Goal: Leave review/rating: Leave review/rating

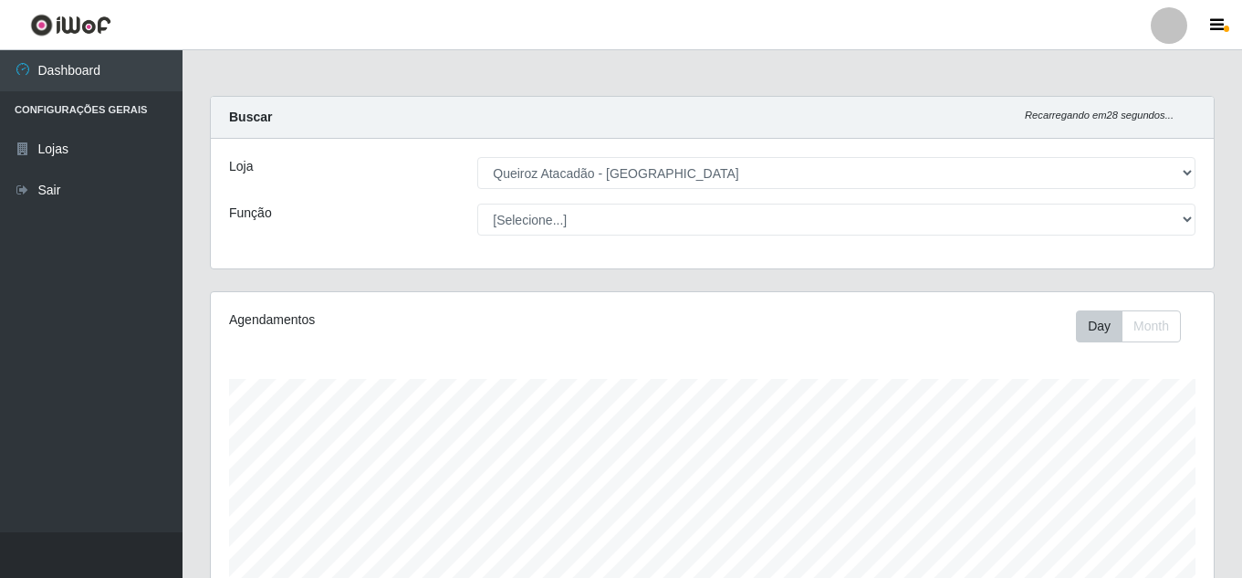
select select "225"
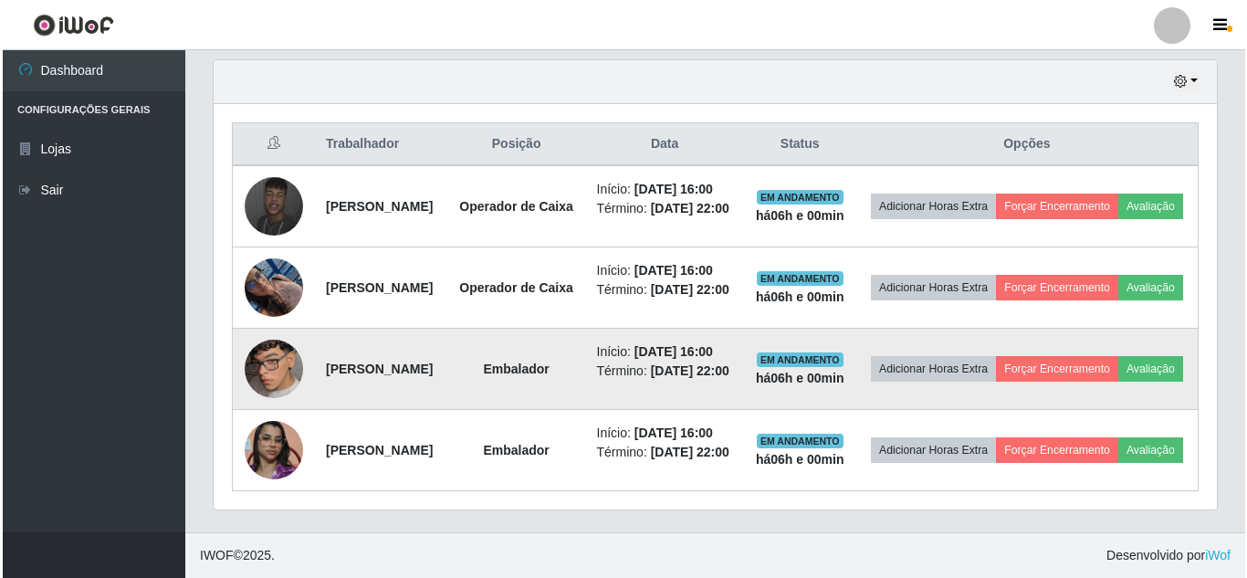
scroll to position [766, 0]
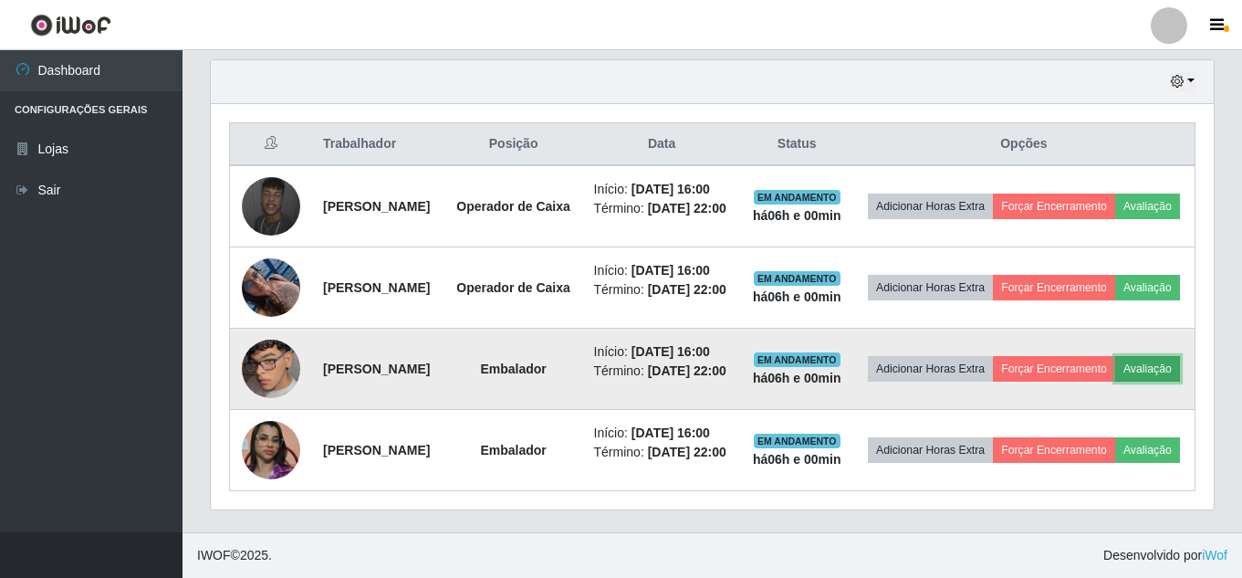
click at [1115, 356] on button "Avaliação" at bounding box center [1147, 369] width 65 height 26
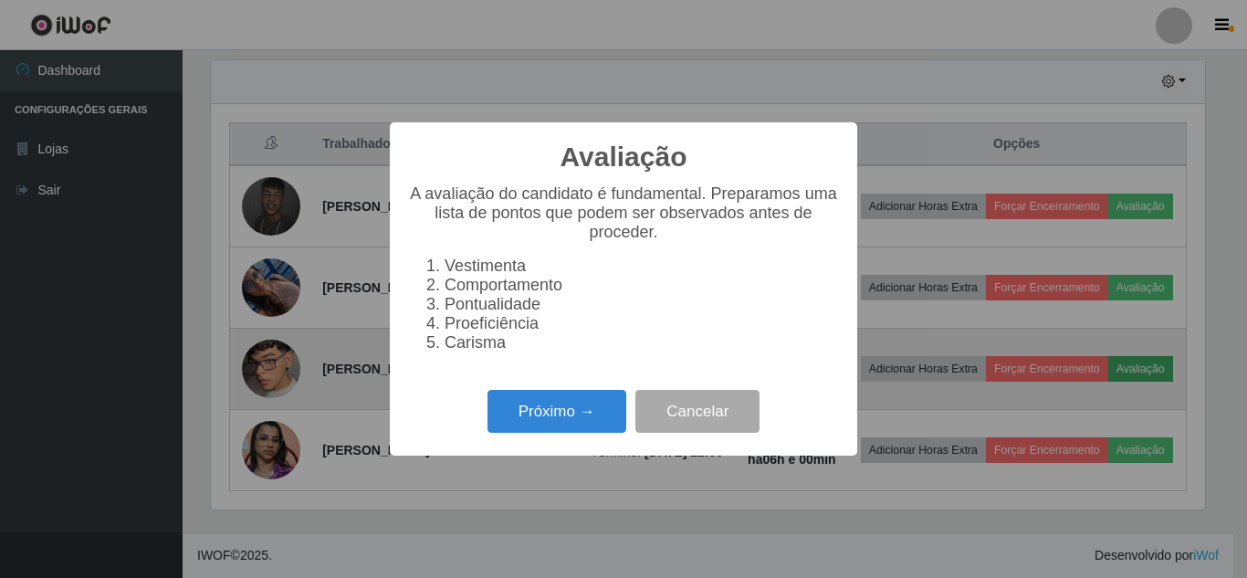
scroll to position [379, 994]
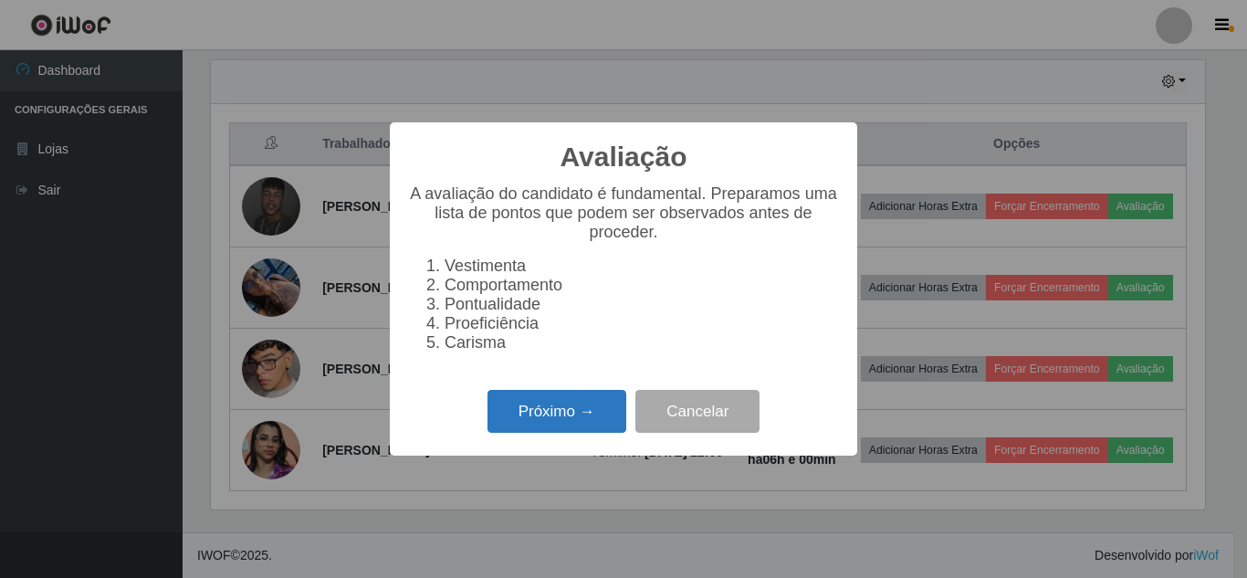
click at [578, 433] on button "Próximo →" at bounding box center [556, 411] width 139 height 43
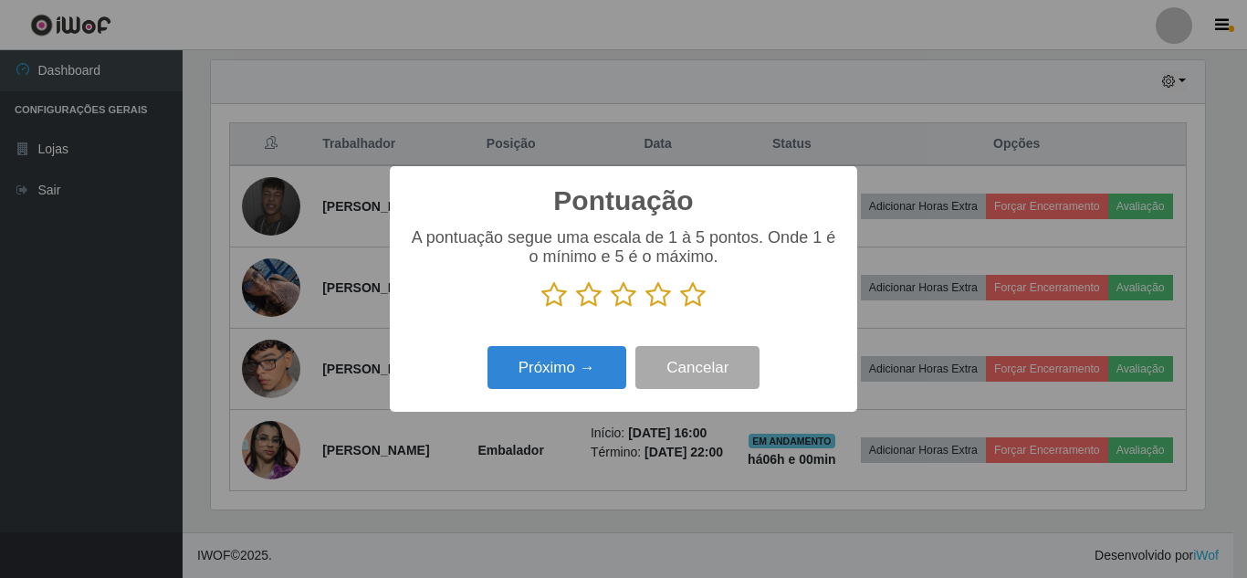
click at [692, 300] on icon at bounding box center [693, 294] width 26 height 27
click at [680, 308] on input "radio" at bounding box center [680, 308] width 0 height 0
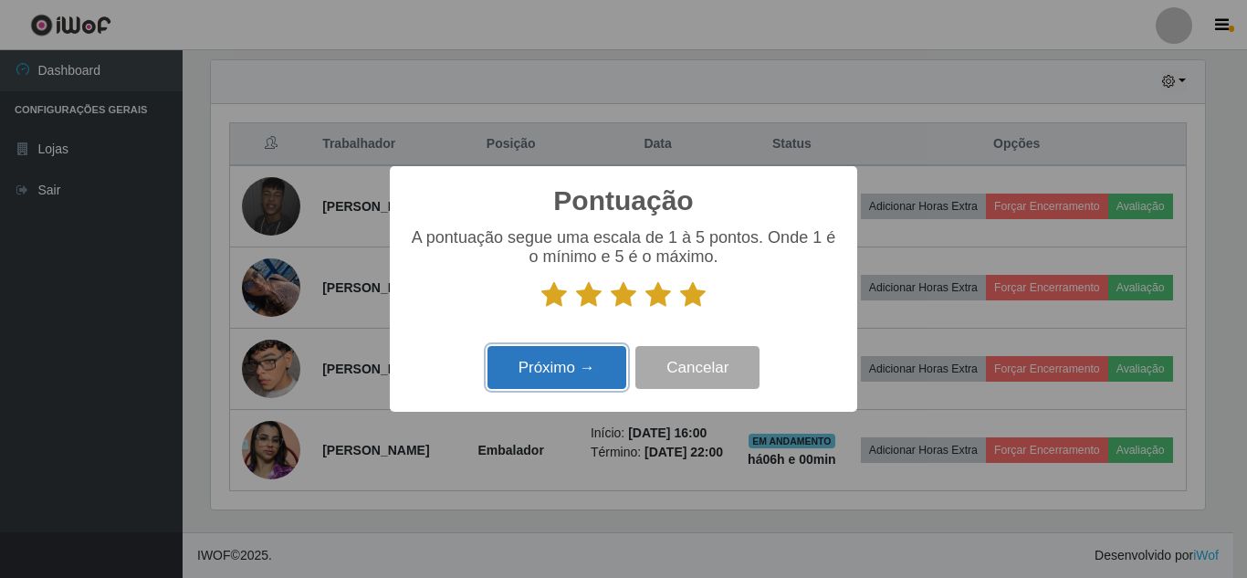
click at [537, 386] on button "Próximo →" at bounding box center [556, 367] width 139 height 43
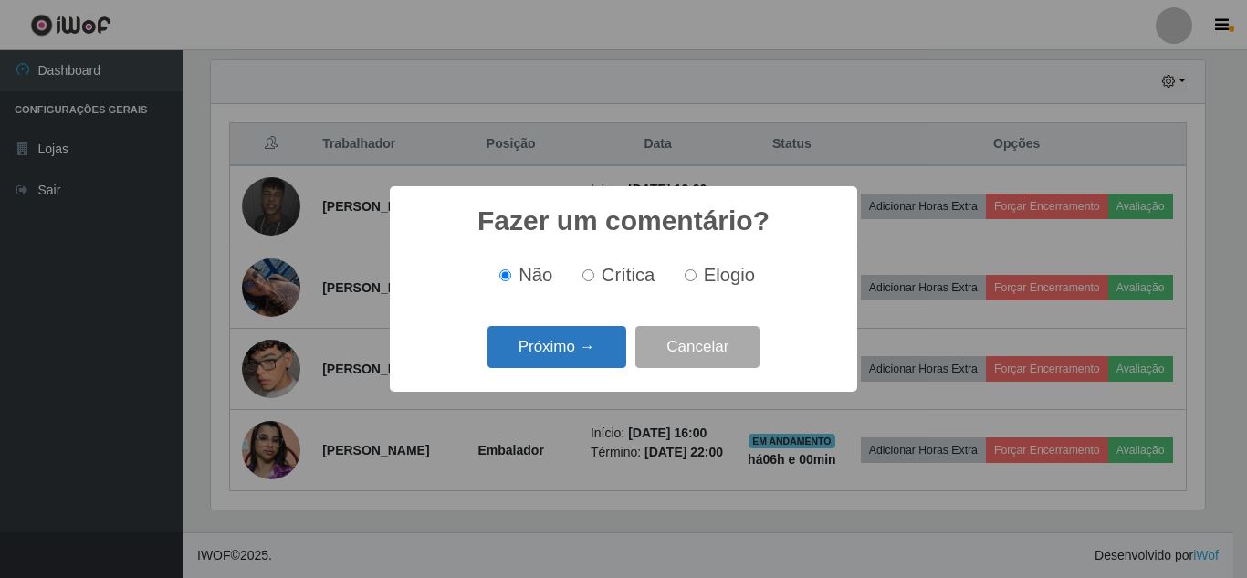
click at [586, 349] on button "Próximo →" at bounding box center [556, 347] width 139 height 43
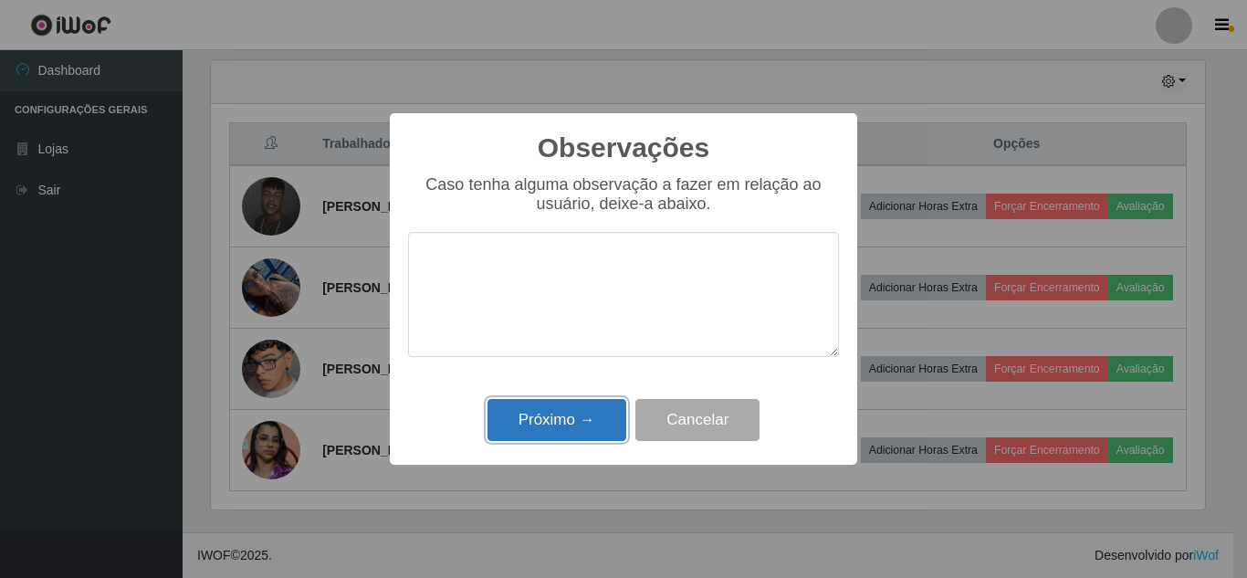
click at [559, 432] on button "Próximo →" at bounding box center [556, 420] width 139 height 43
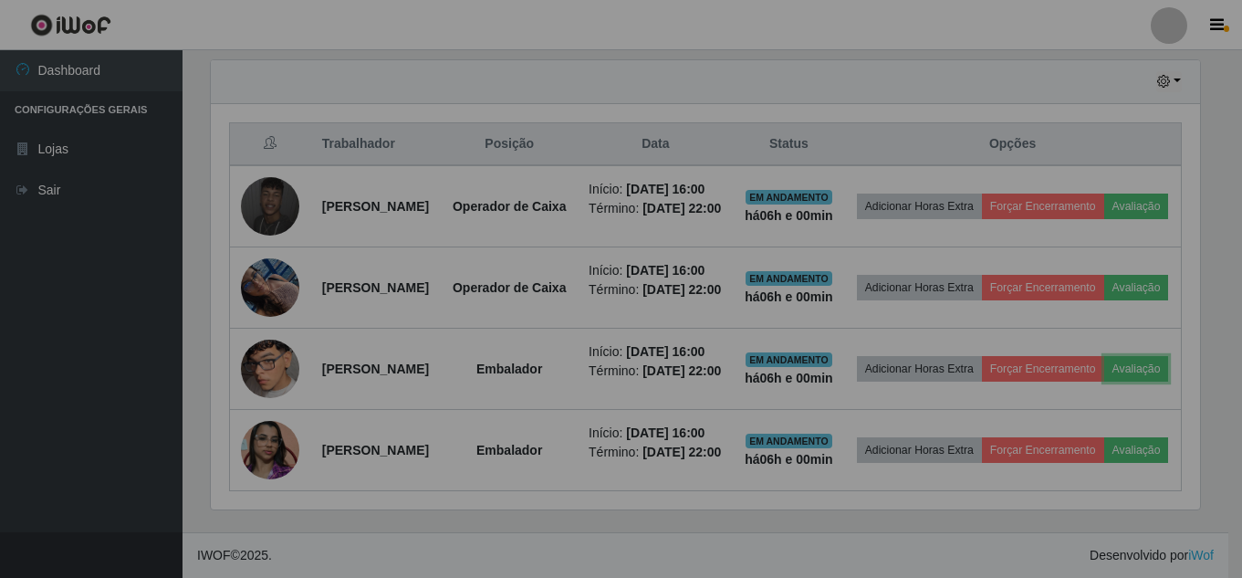
scroll to position [379, 1003]
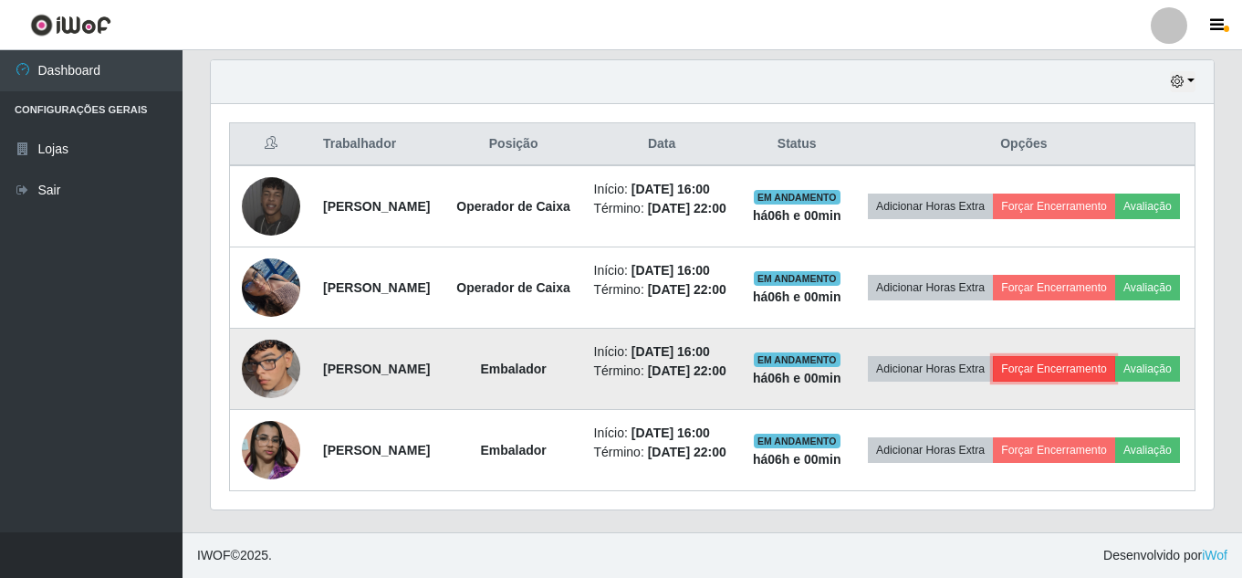
click at [1106, 356] on button "Forçar Encerramento" at bounding box center [1054, 369] width 122 height 26
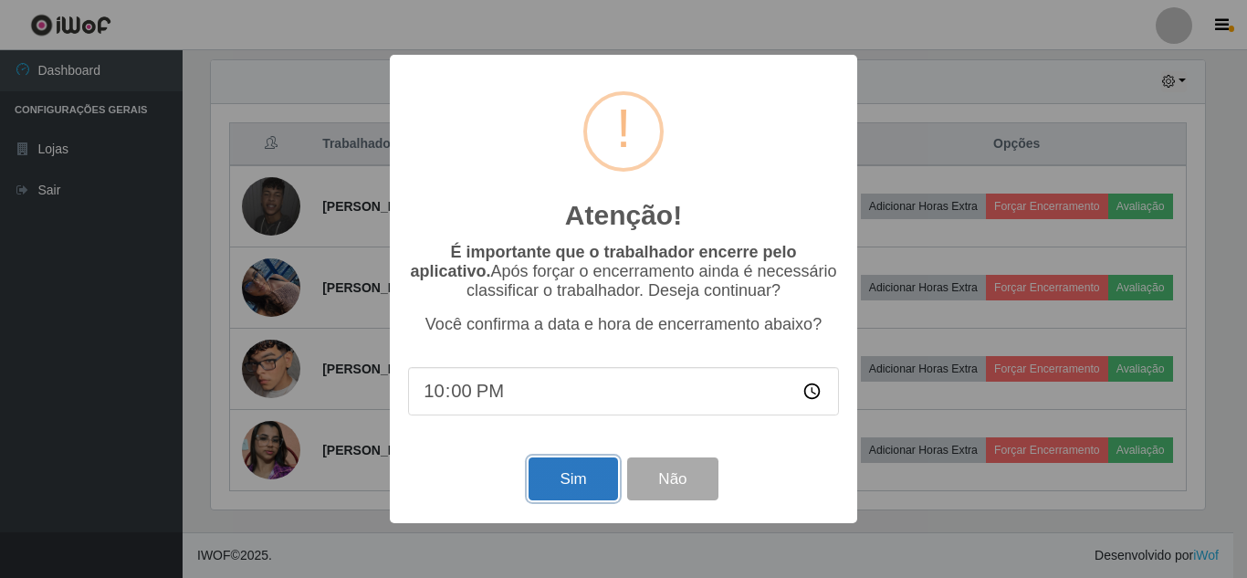
click at [577, 486] on button "Sim" at bounding box center [572, 478] width 89 height 43
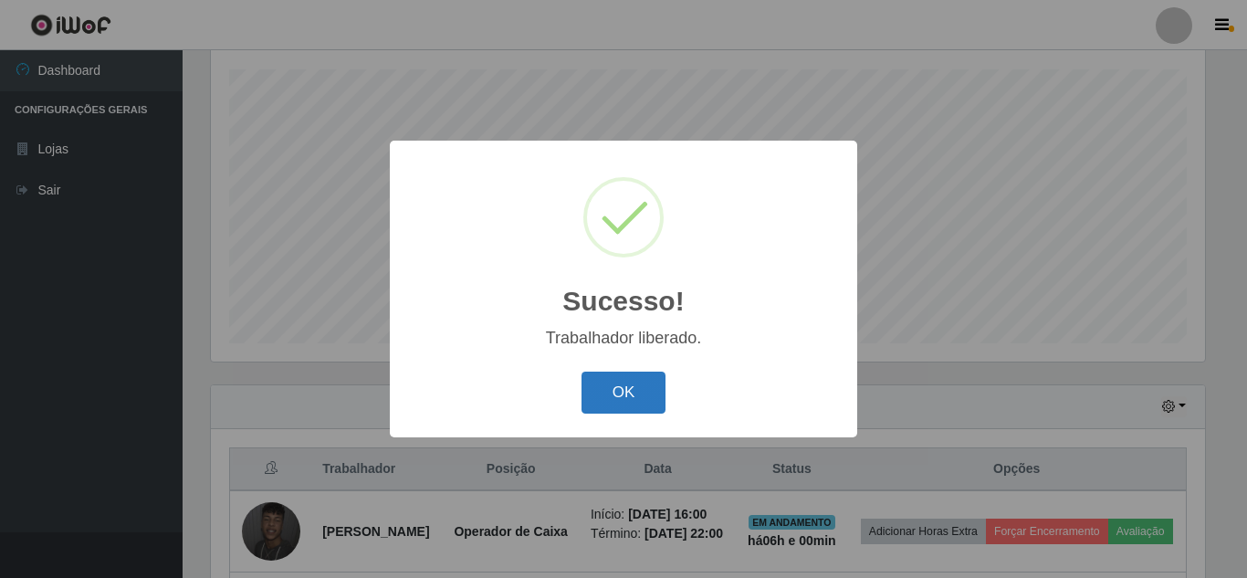
click at [630, 398] on button "OK" at bounding box center [623, 392] width 85 height 43
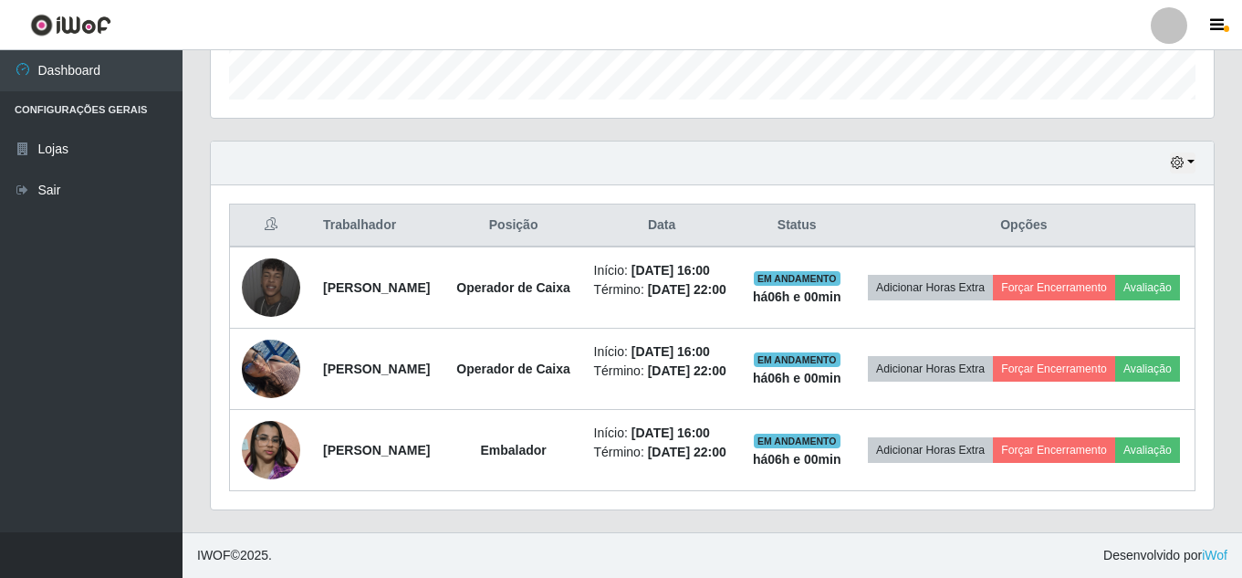
scroll to position [652, 0]
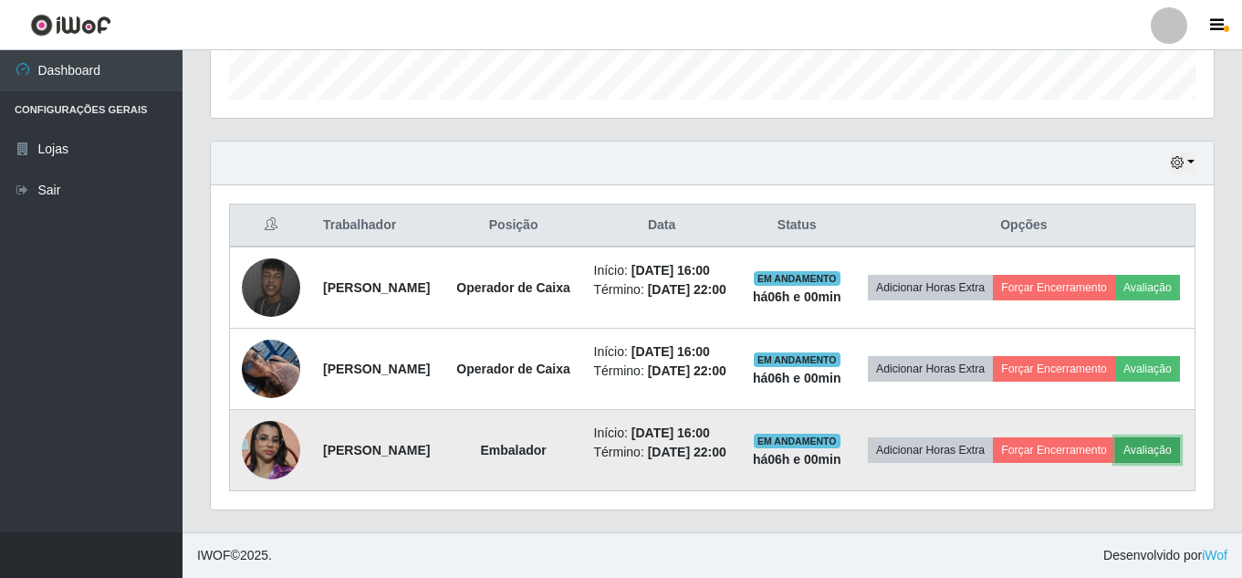
click at [1115, 453] on button "Avaliação" at bounding box center [1147, 450] width 65 height 26
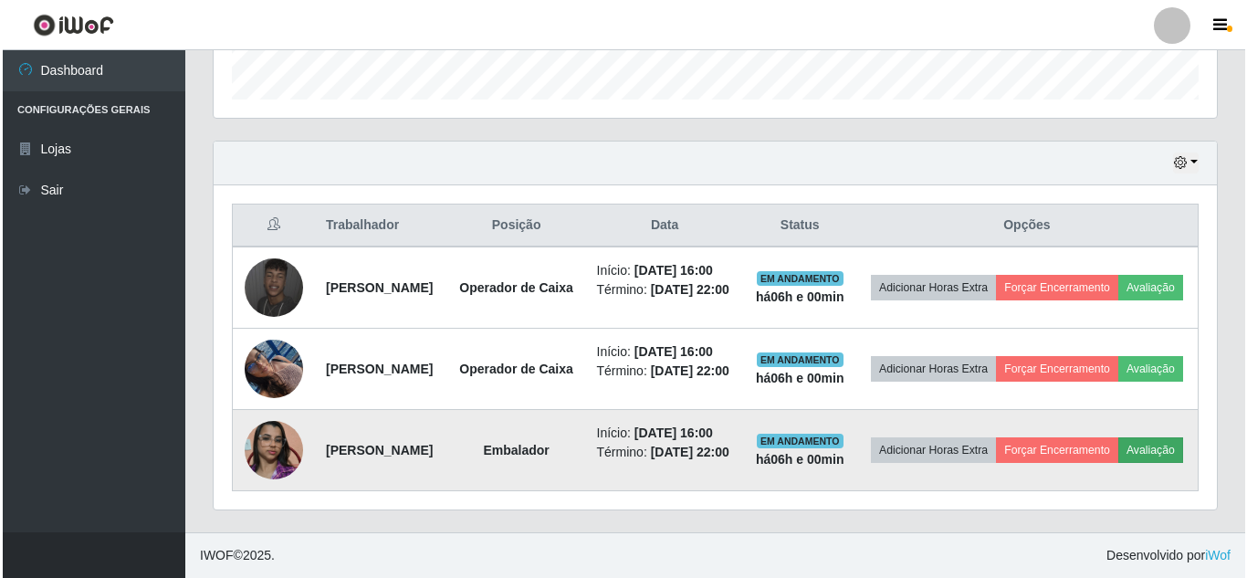
scroll to position [379, 994]
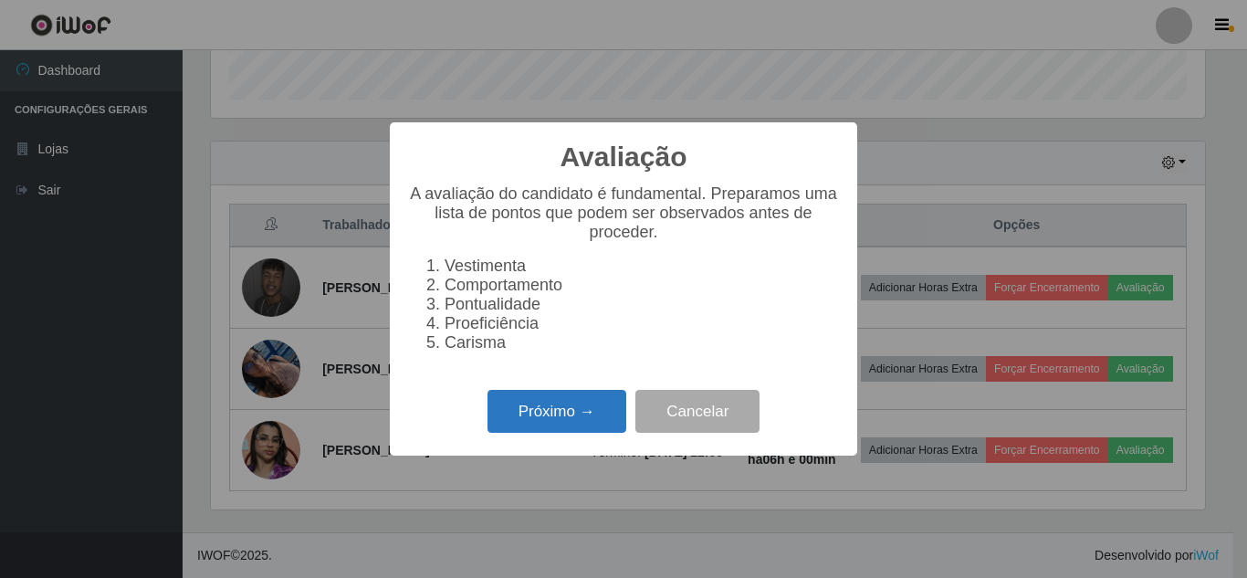
click at [554, 431] on button "Próximo →" at bounding box center [556, 411] width 139 height 43
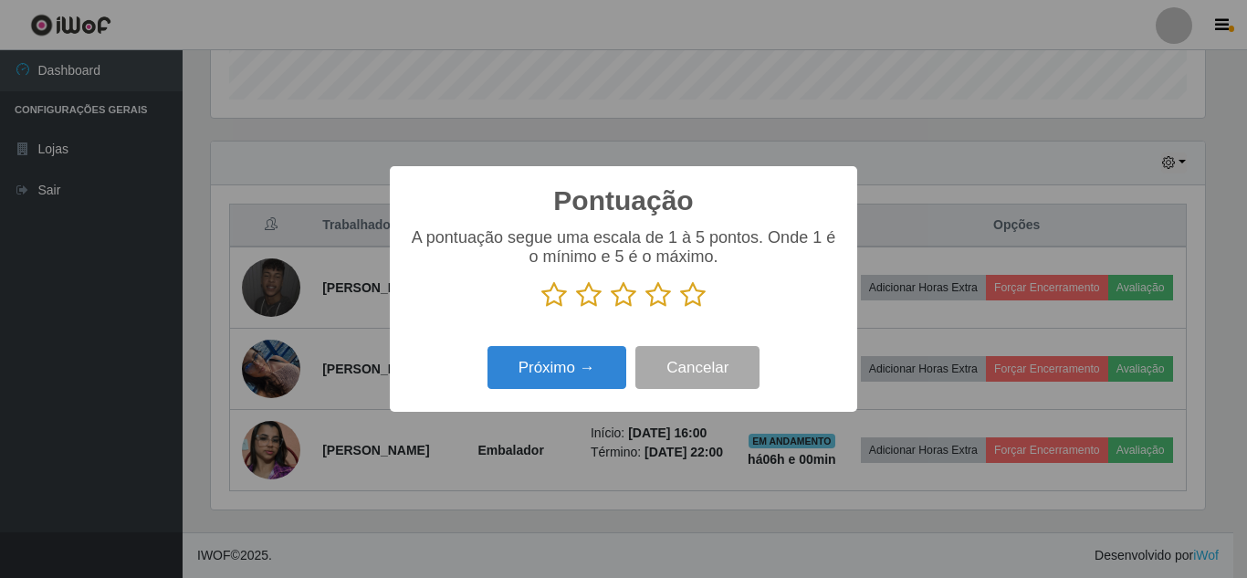
click at [688, 299] on icon at bounding box center [693, 294] width 26 height 27
click at [680, 308] on input "radio" at bounding box center [680, 308] width 0 height 0
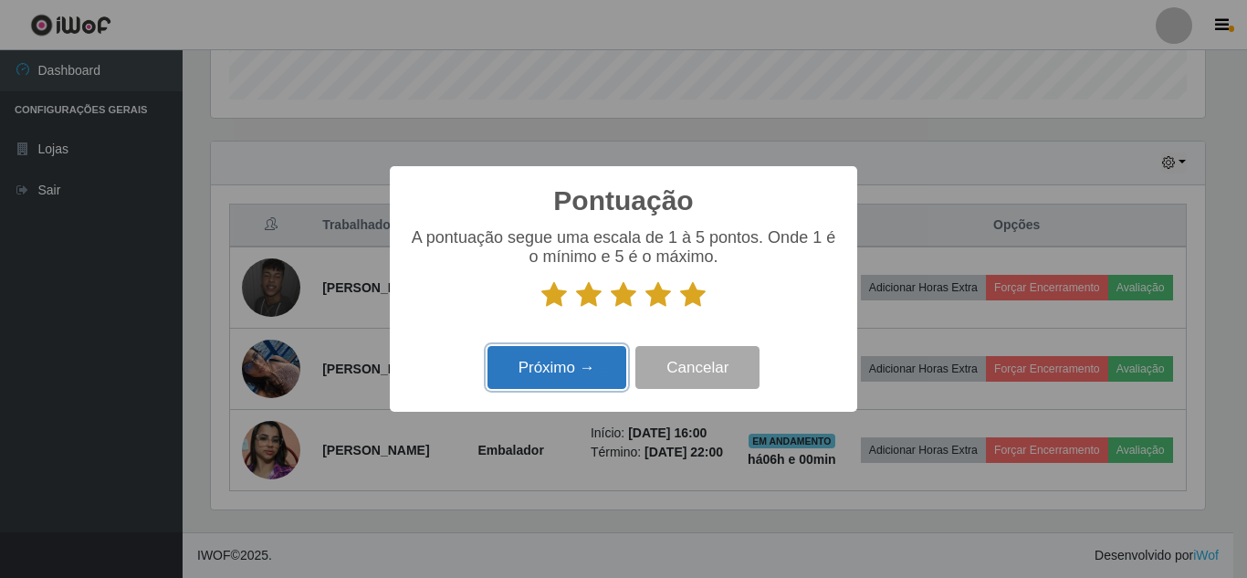
click at [587, 371] on button "Próximo →" at bounding box center [556, 367] width 139 height 43
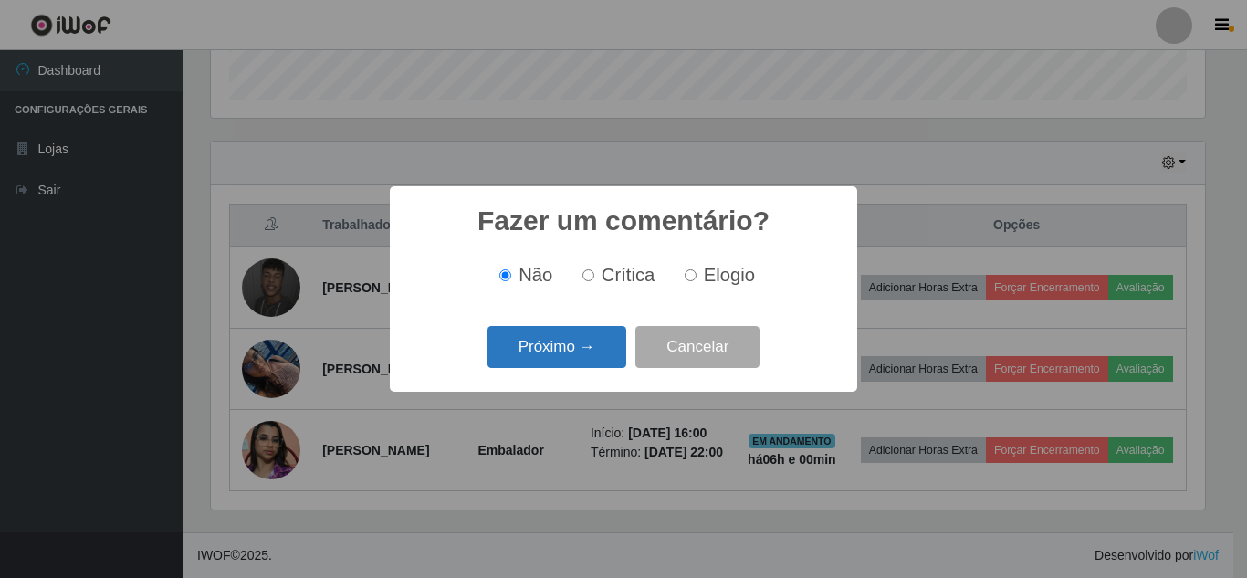
click at [588, 355] on button "Próximo →" at bounding box center [556, 347] width 139 height 43
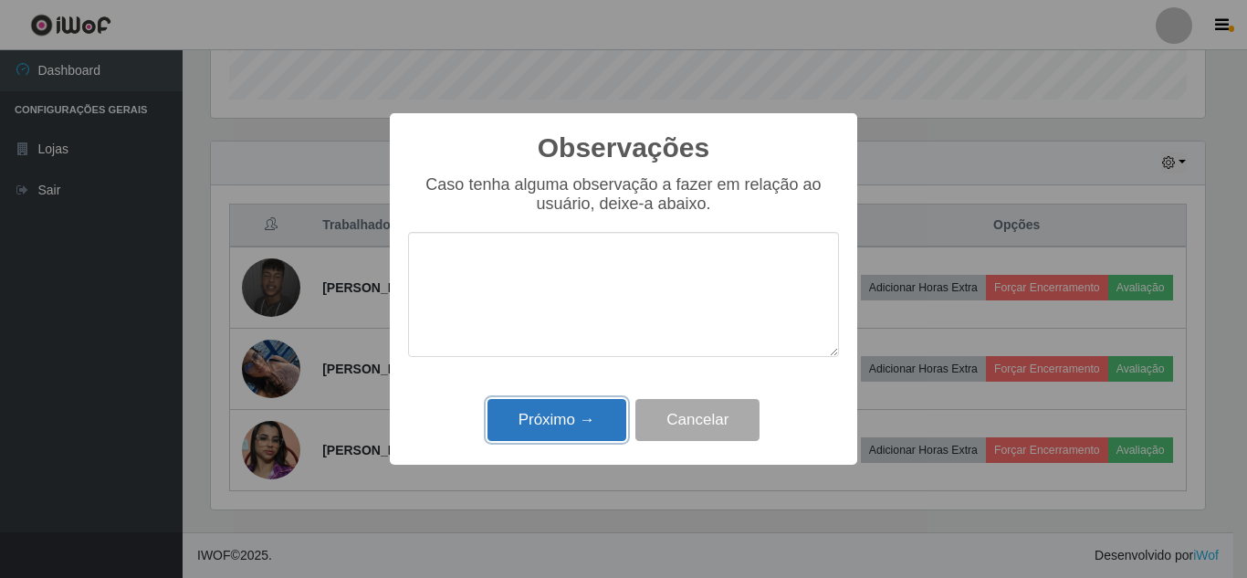
click at [561, 426] on button "Próximo →" at bounding box center [556, 420] width 139 height 43
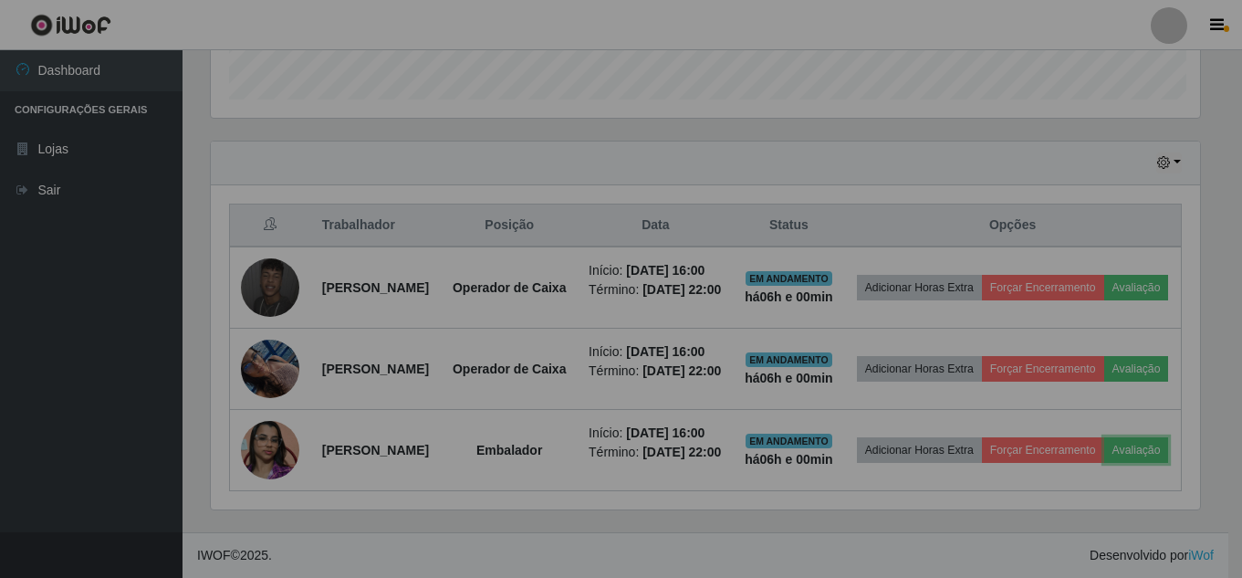
scroll to position [379, 1003]
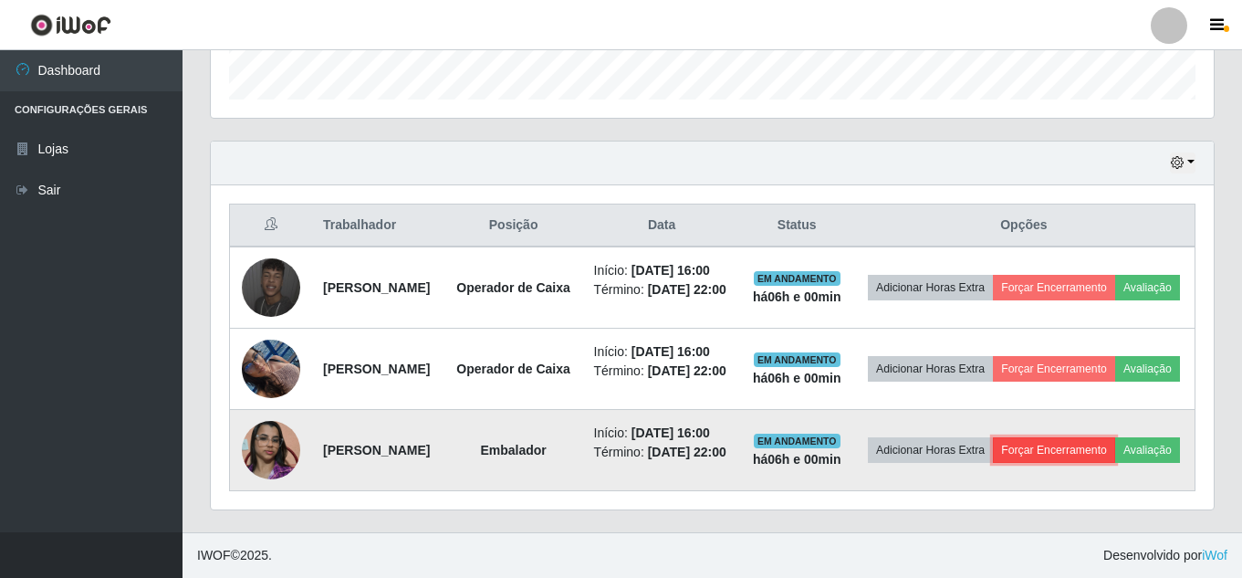
click at [1106, 437] on button "Forçar Encerramento" at bounding box center [1054, 450] width 122 height 26
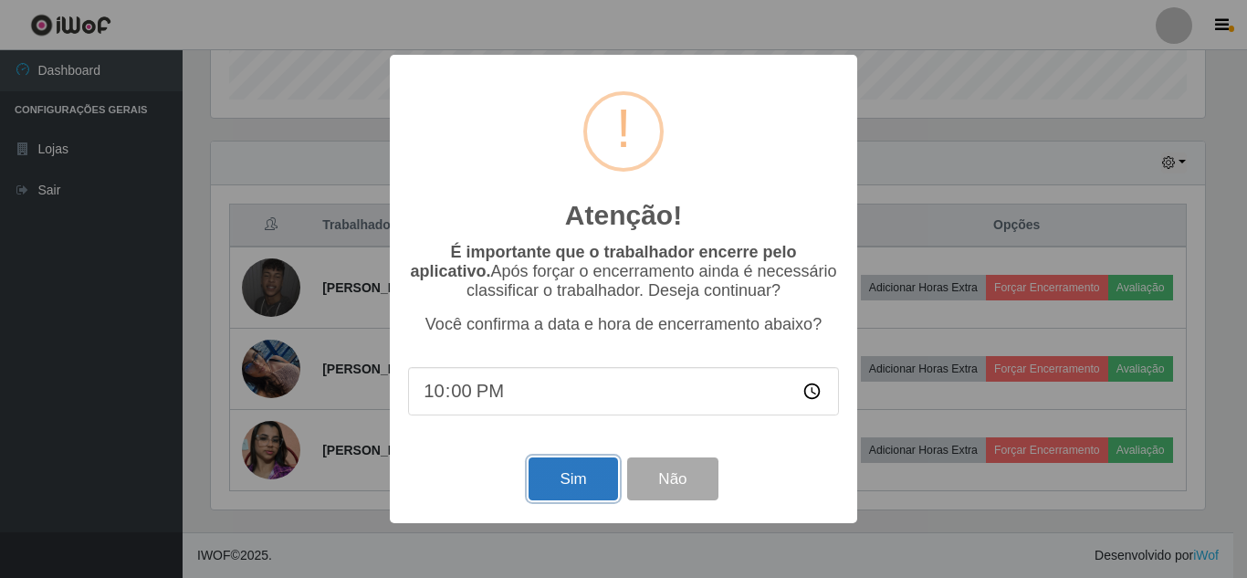
click at [557, 489] on button "Sim" at bounding box center [572, 478] width 89 height 43
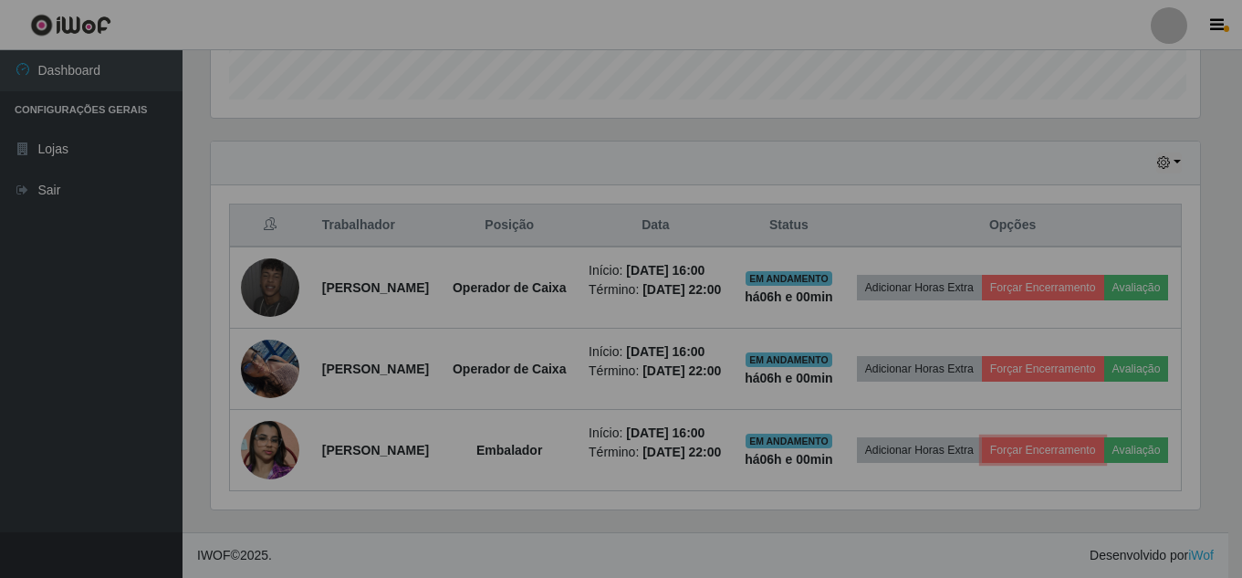
scroll to position [0, 0]
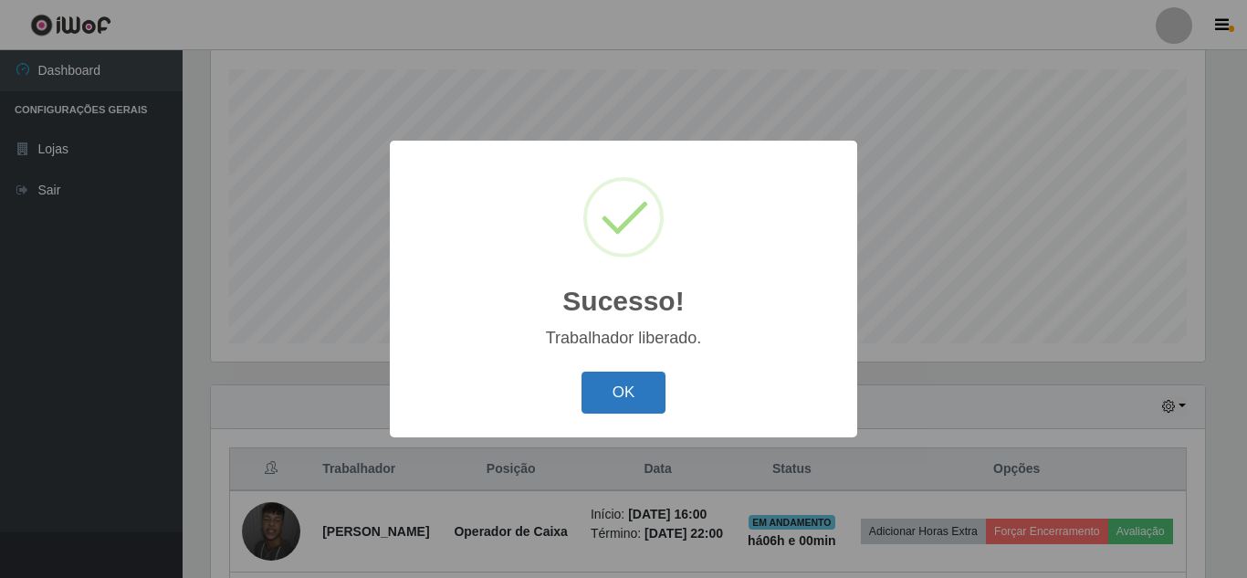
click at [632, 392] on button "OK" at bounding box center [623, 392] width 85 height 43
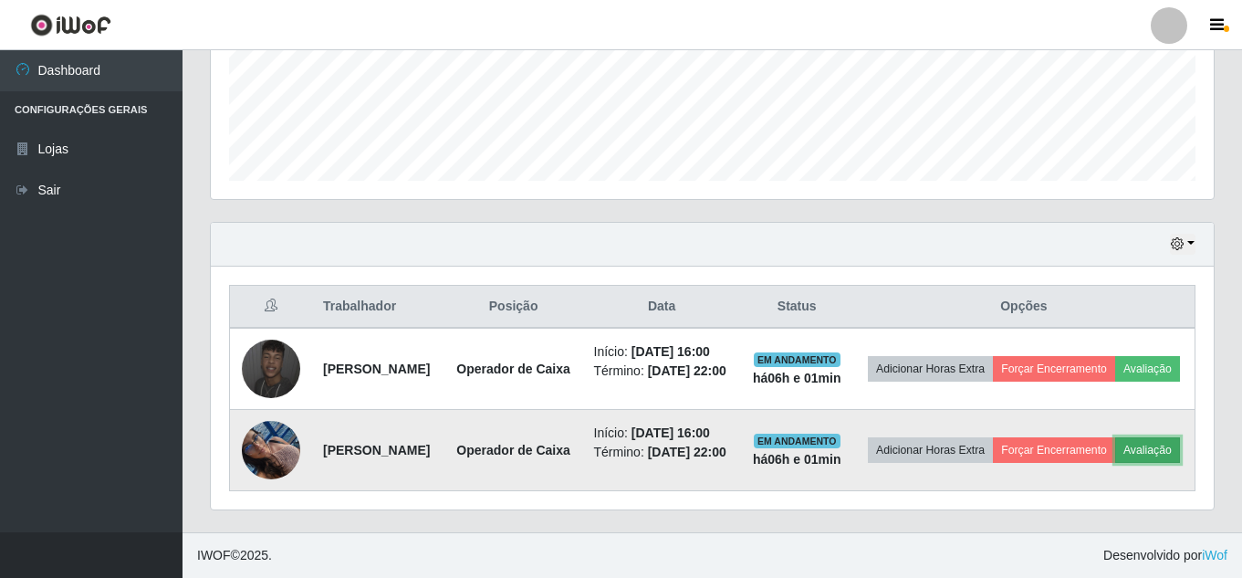
click at [1115, 451] on button "Avaliação" at bounding box center [1147, 450] width 65 height 26
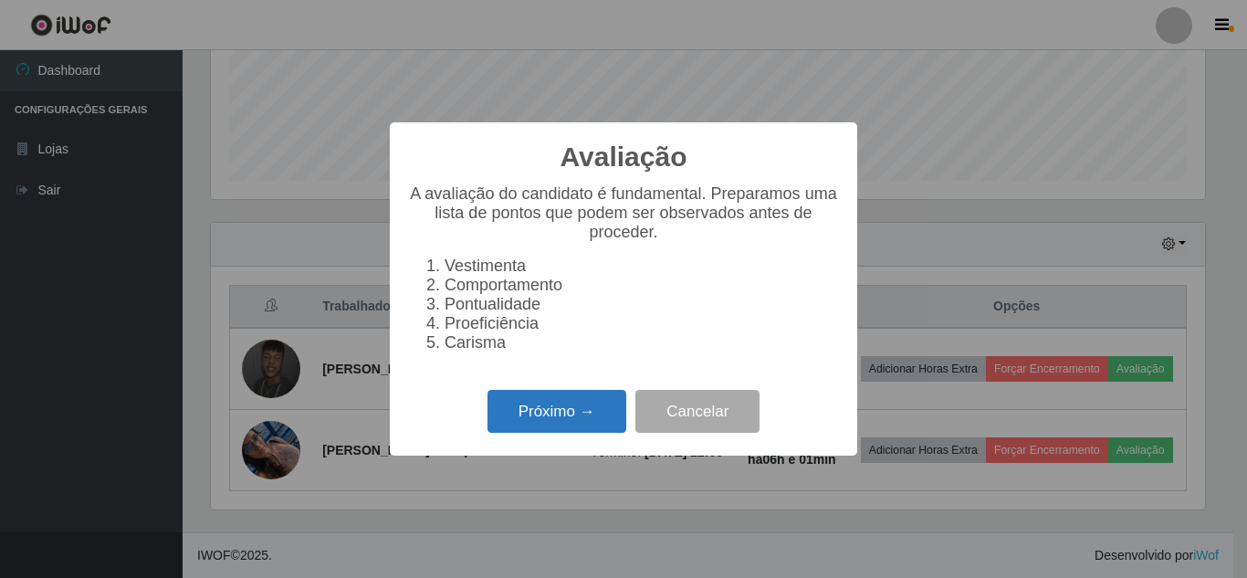
click at [549, 404] on button "Próximo →" at bounding box center [556, 411] width 139 height 43
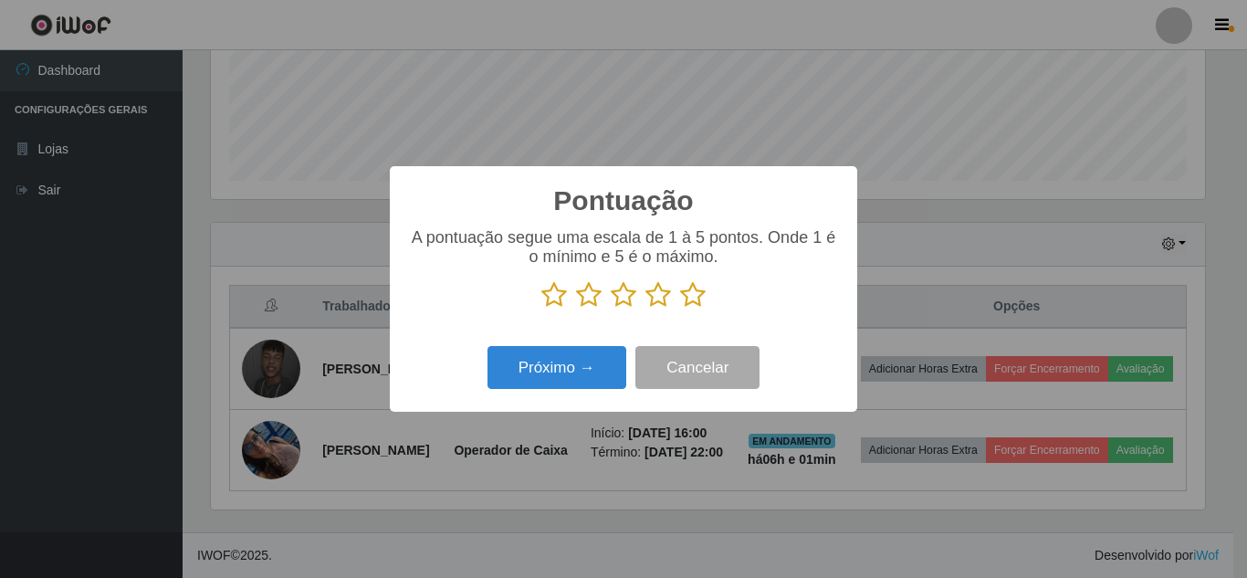
click at [684, 296] on icon at bounding box center [693, 294] width 26 height 27
click at [680, 308] on input "radio" at bounding box center [680, 308] width 0 height 0
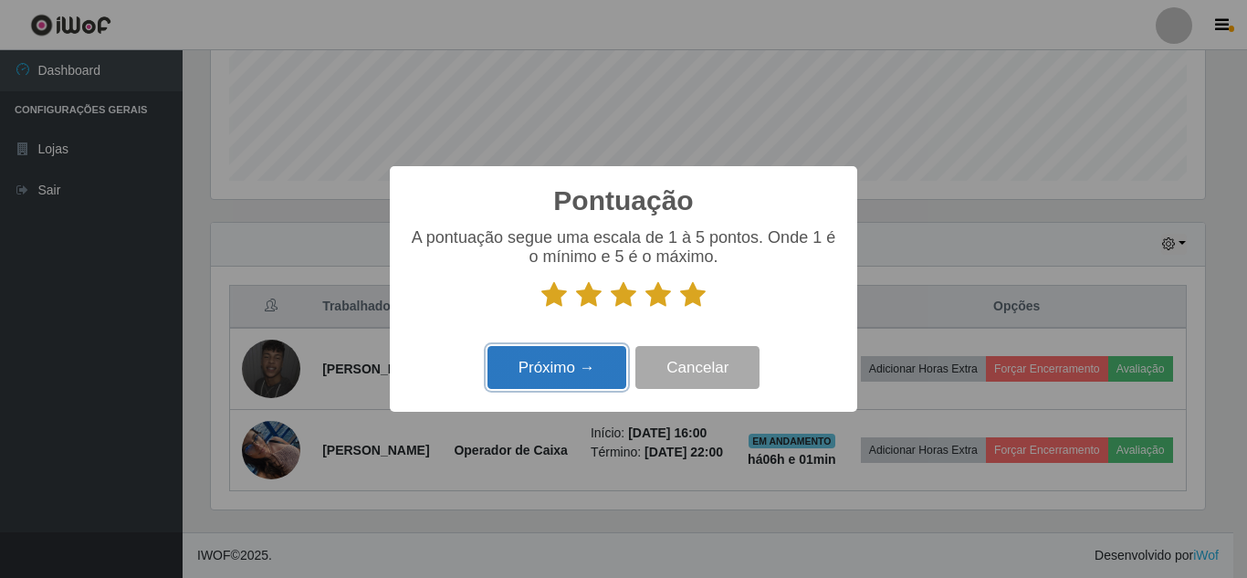
click at [587, 366] on button "Próximo →" at bounding box center [556, 367] width 139 height 43
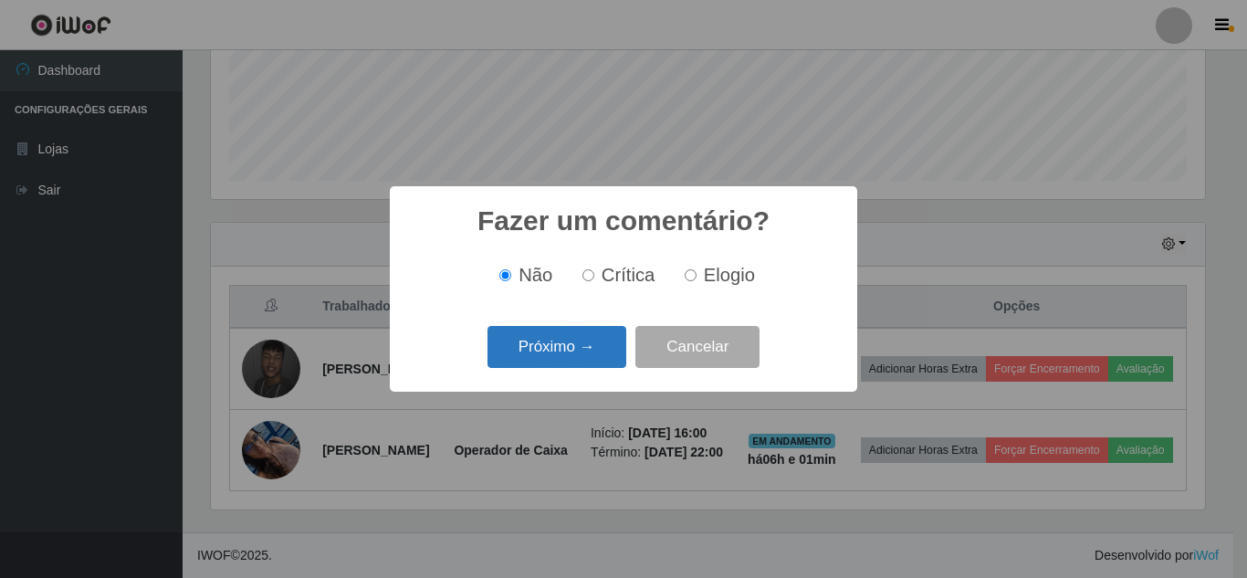
click at [571, 344] on button "Próximo →" at bounding box center [556, 347] width 139 height 43
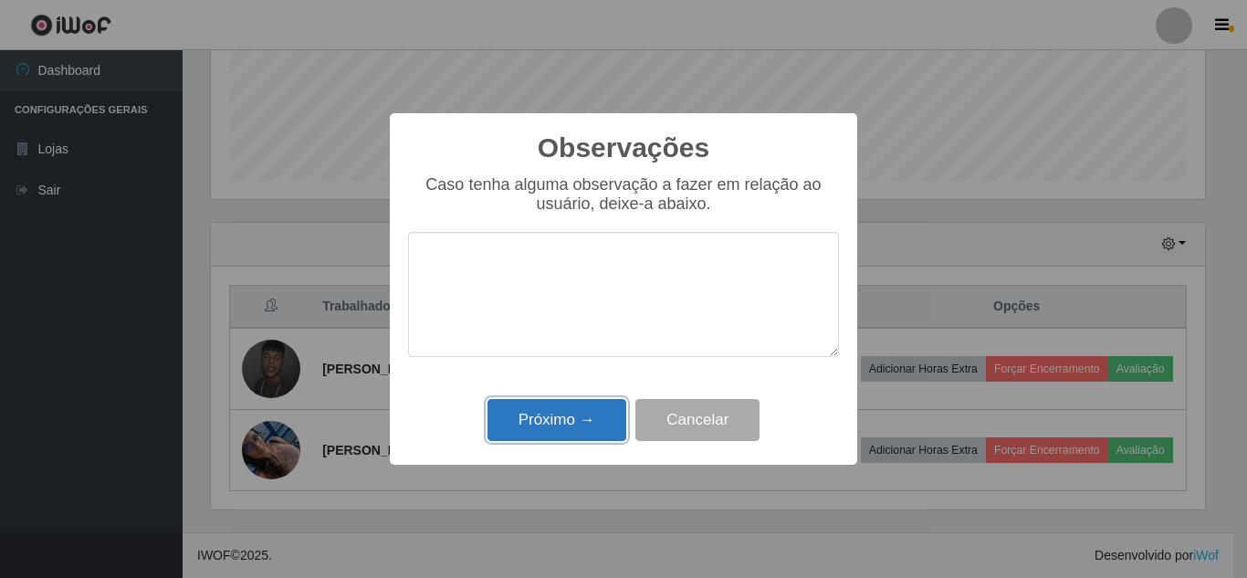
click at [578, 429] on button "Próximo →" at bounding box center [556, 420] width 139 height 43
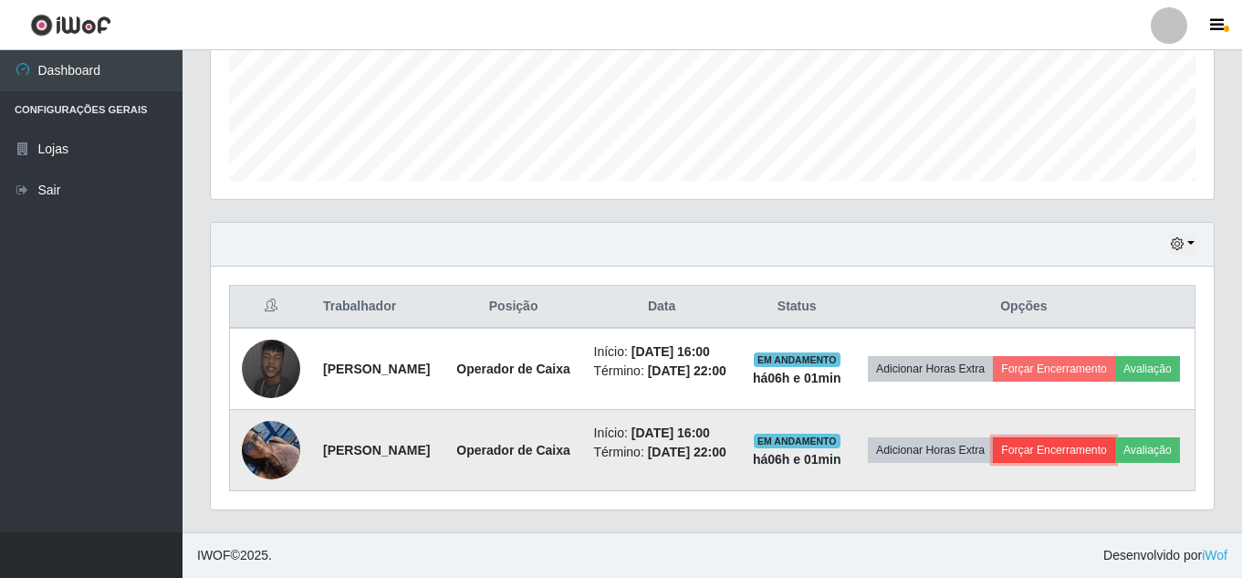
click at [1111, 437] on button "Forçar Encerramento" at bounding box center [1054, 450] width 122 height 26
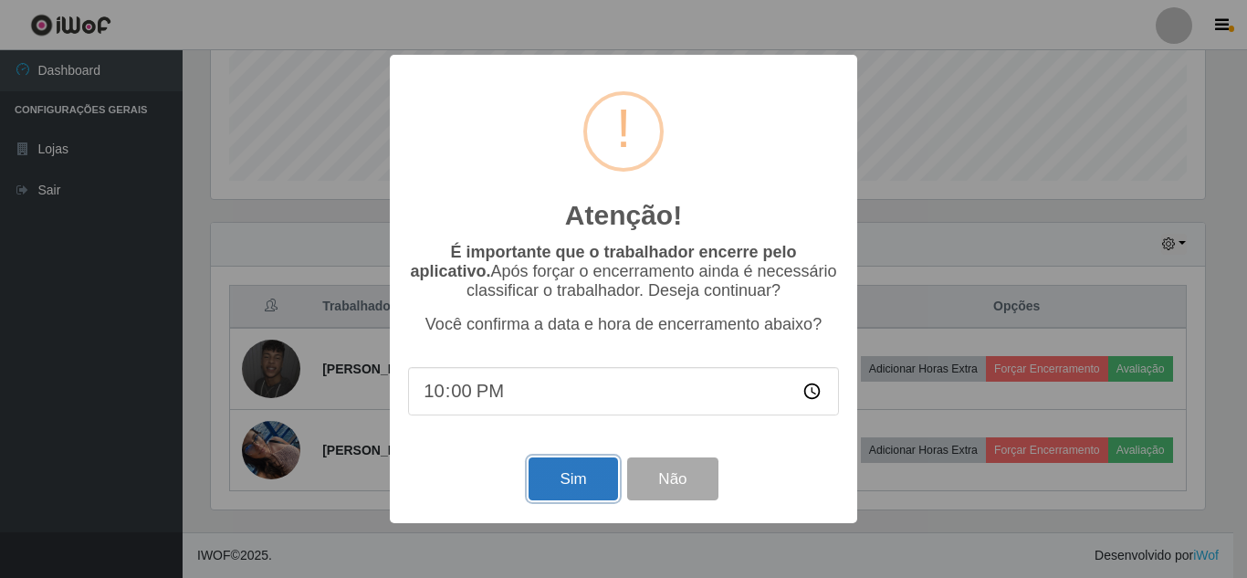
click at [558, 483] on button "Sim" at bounding box center [572, 478] width 89 height 43
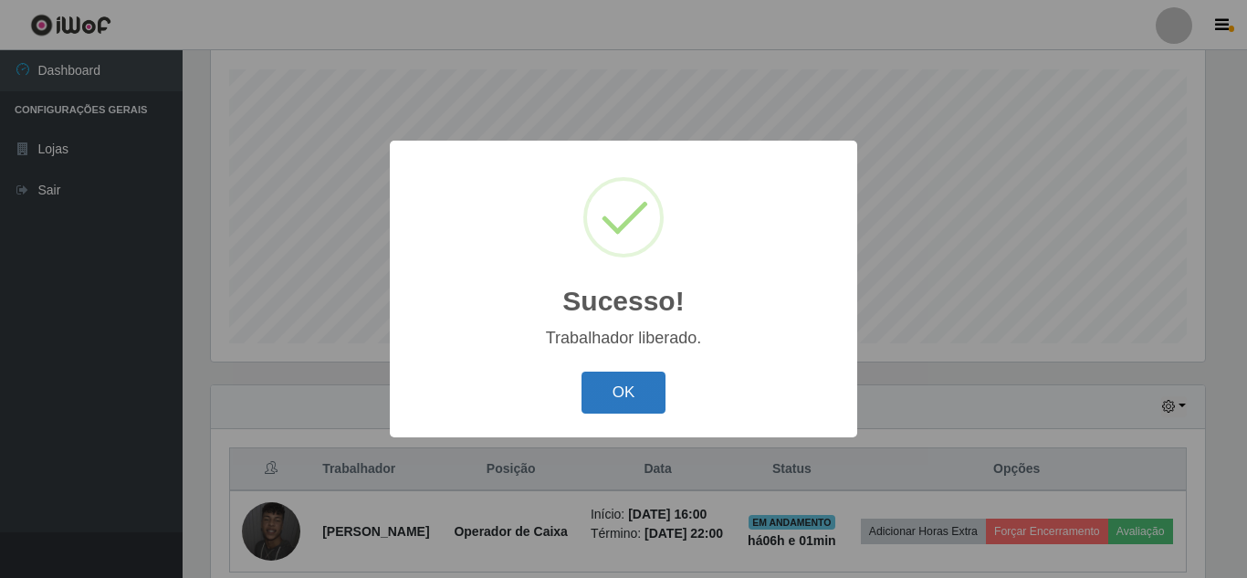
click at [591, 388] on button "OK" at bounding box center [623, 392] width 85 height 43
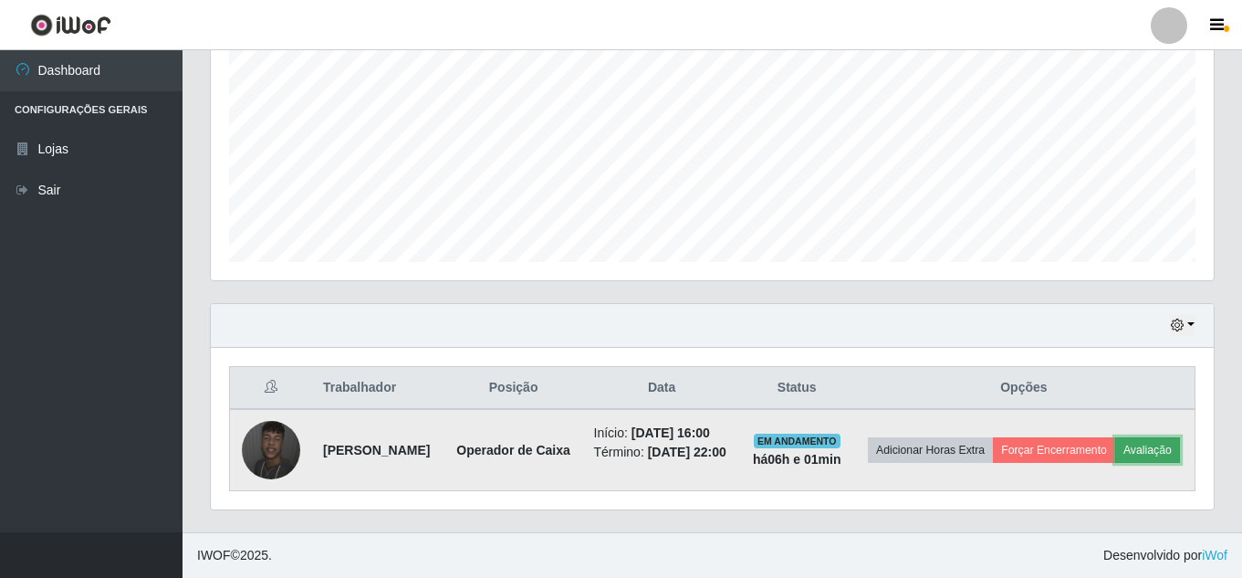
click at [1115, 458] on button "Avaliação" at bounding box center [1147, 450] width 65 height 26
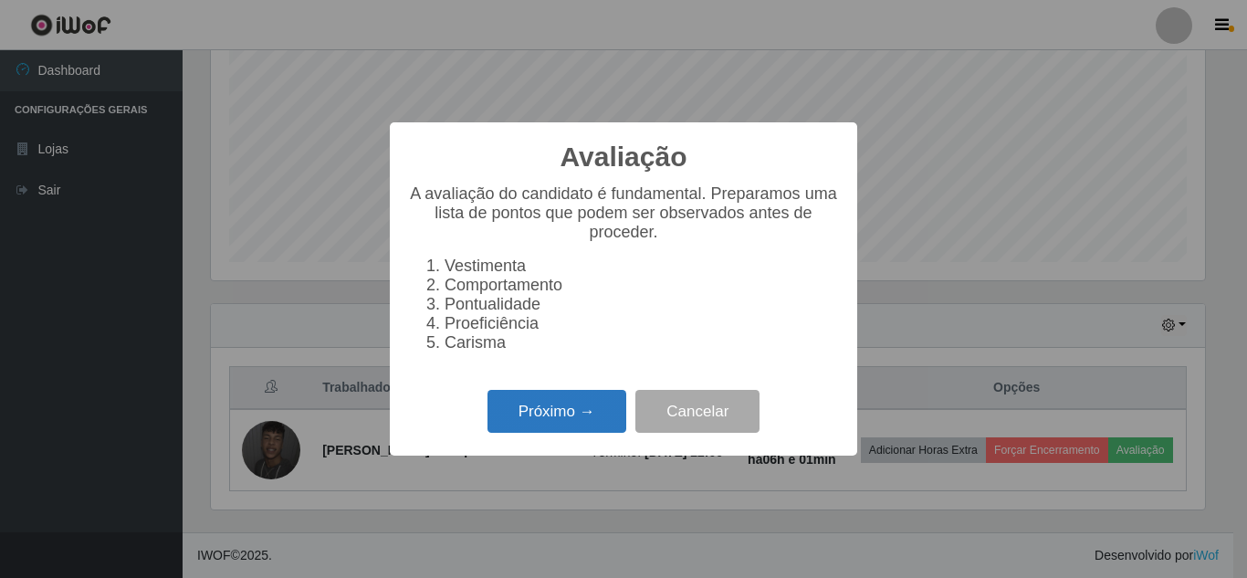
click at [556, 420] on button "Próximo →" at bounding box center [556, 411] width 139 height 43
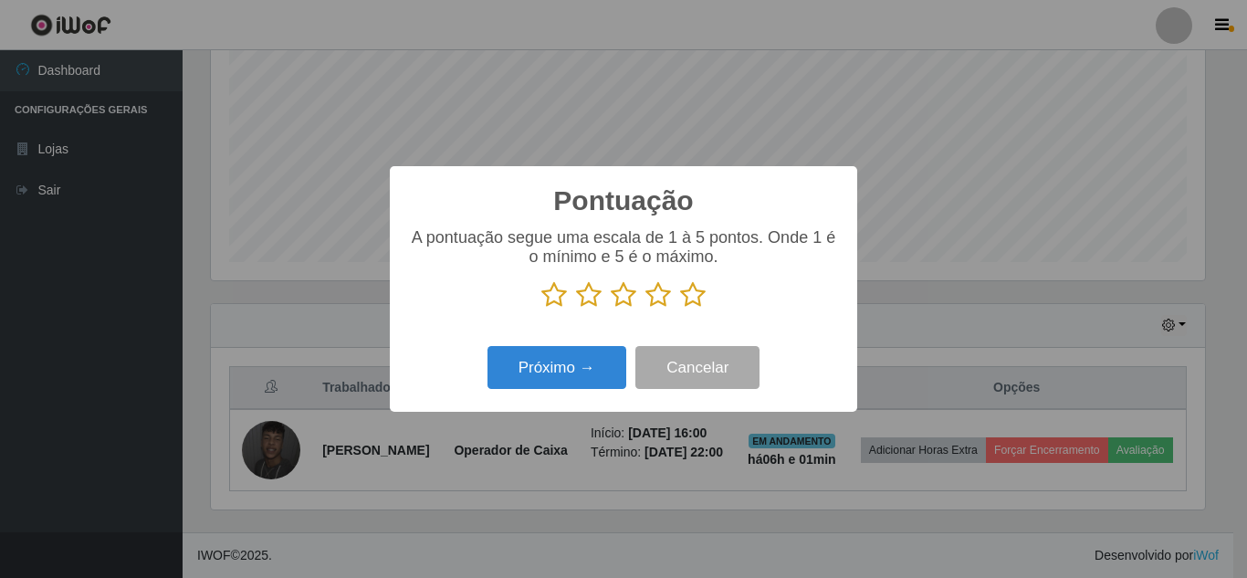
click at [699, 301] on icon at bounding box center [693, 294] width 26 height 27
click at [680, 308] on input "radio" at bounding box center [680, 308] width 0 height 0
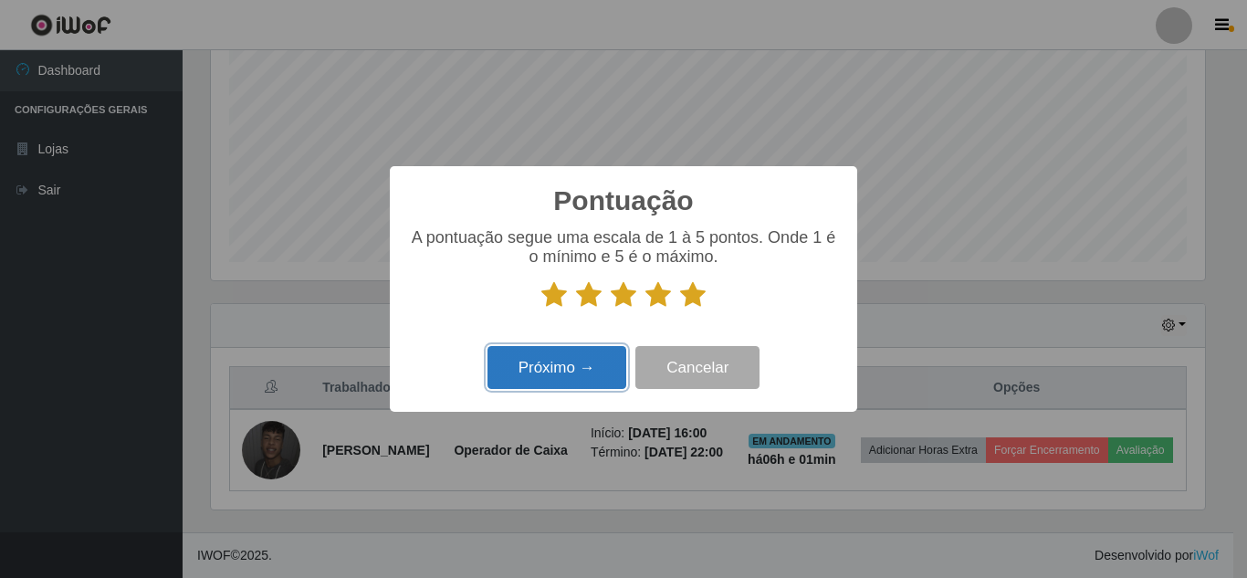
click at [557, 375] on button "Próximo →" at bounding box center [556, 367] width 139 height 43
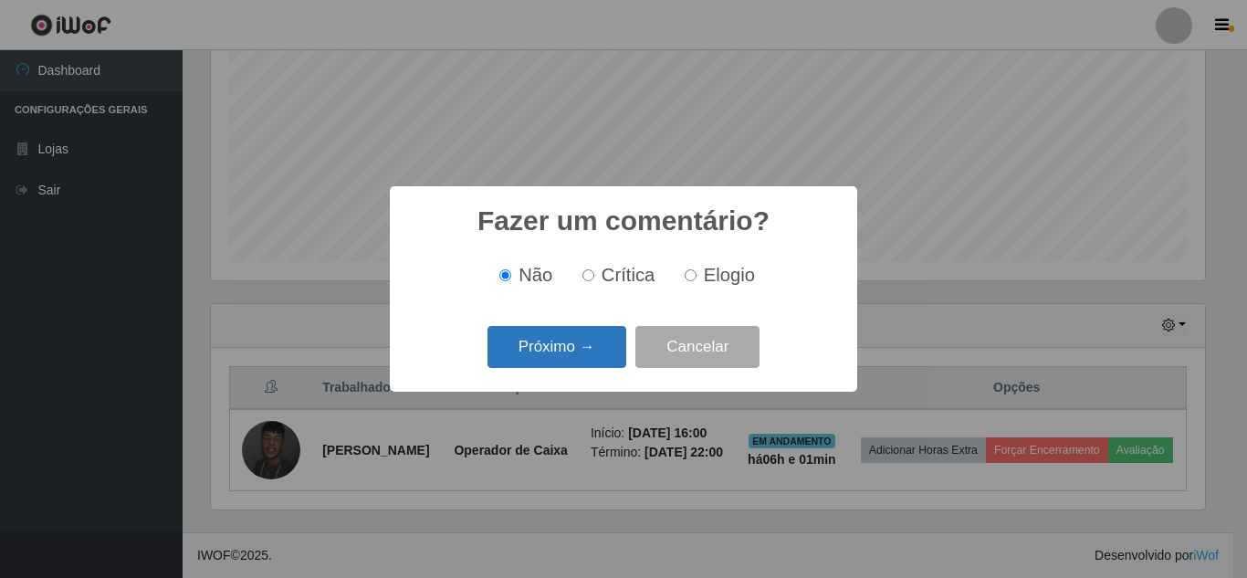
click at [580, 354] on button "Próximo →" at bounding box center [556, 347] width 139 height 43
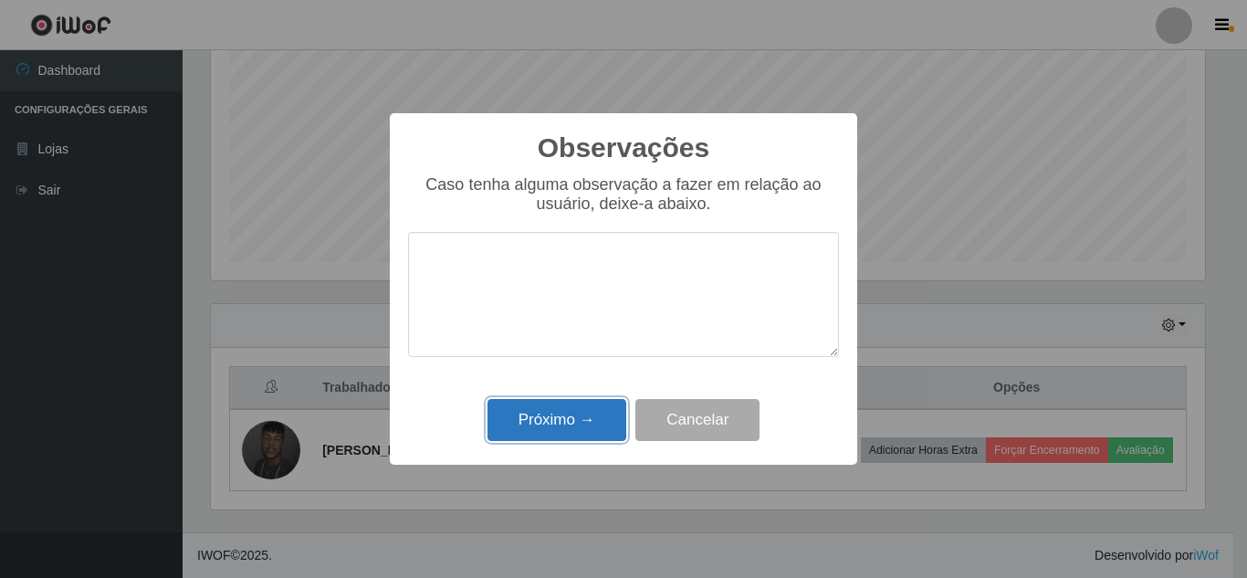
click at [563, 417] on button "Próximo →" at bounding box center [556, 420] width 139 height 43
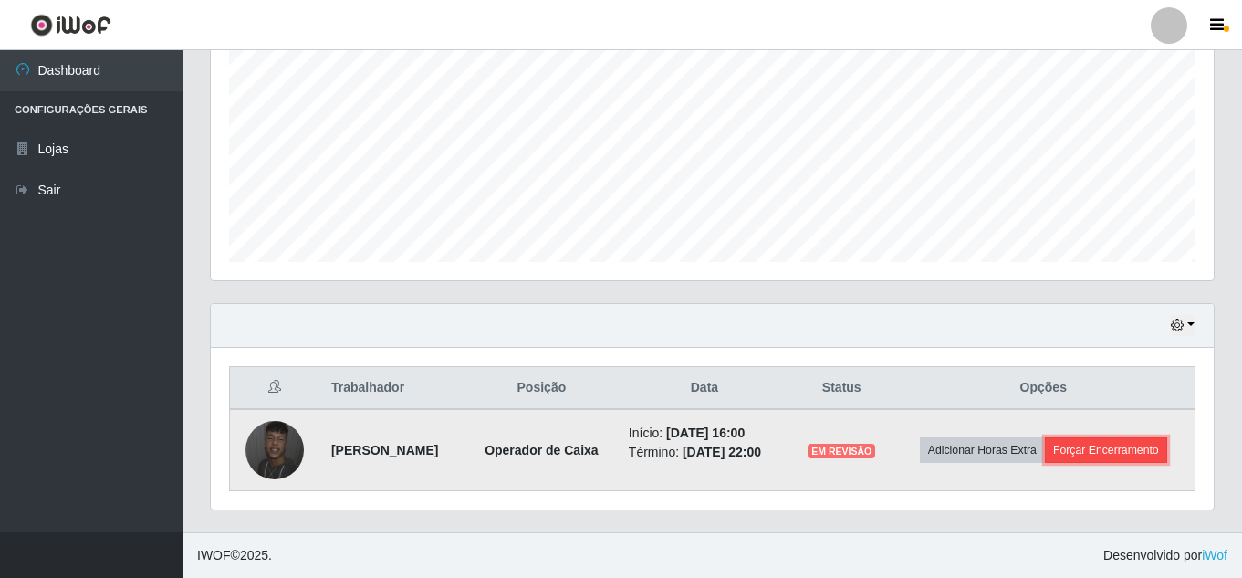
click at [1120, 454] on button "Forçar Encerramento" at bounding box center [1106, 450] width 122 height 26
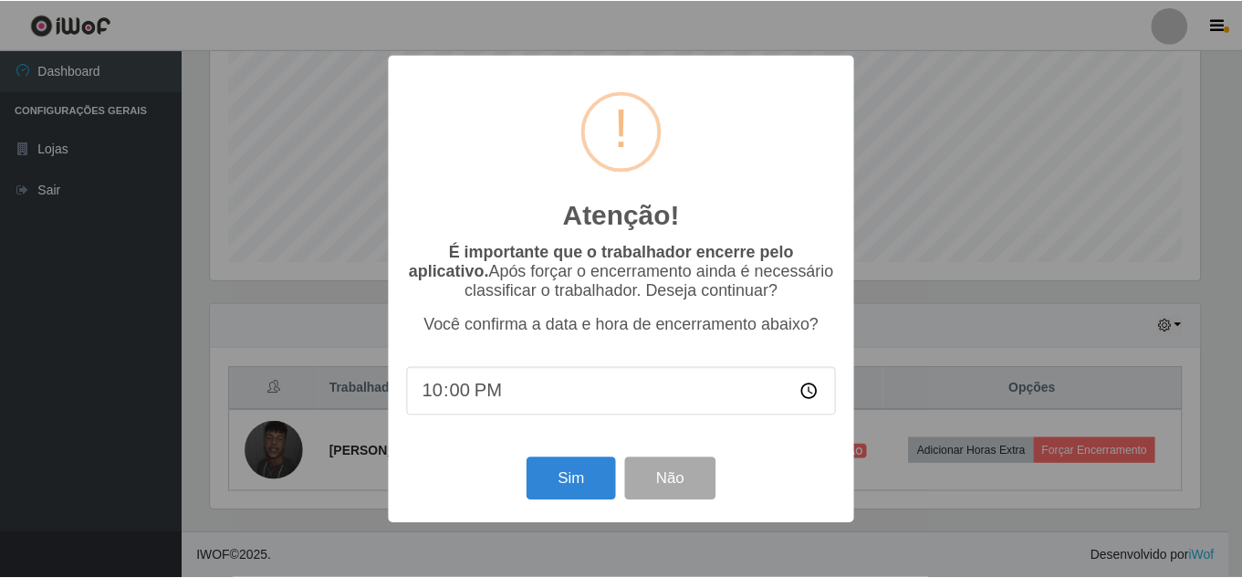
scroll to position [379, 994]
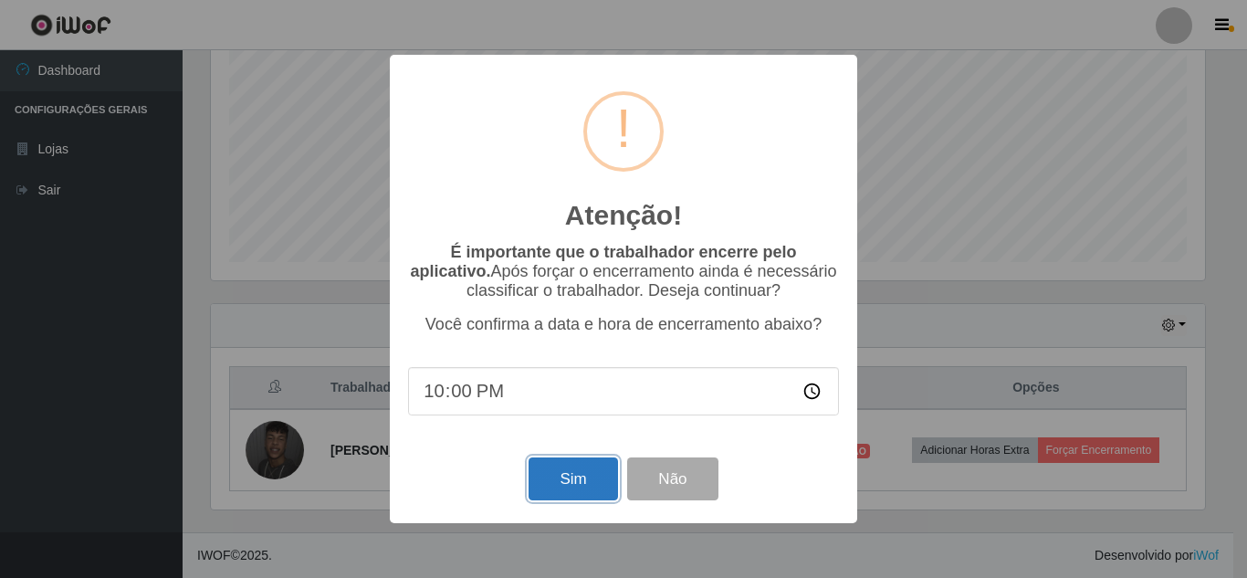
click at [588, 482] on button "Sim" at bounding box center [572, 478] width 89 height 43
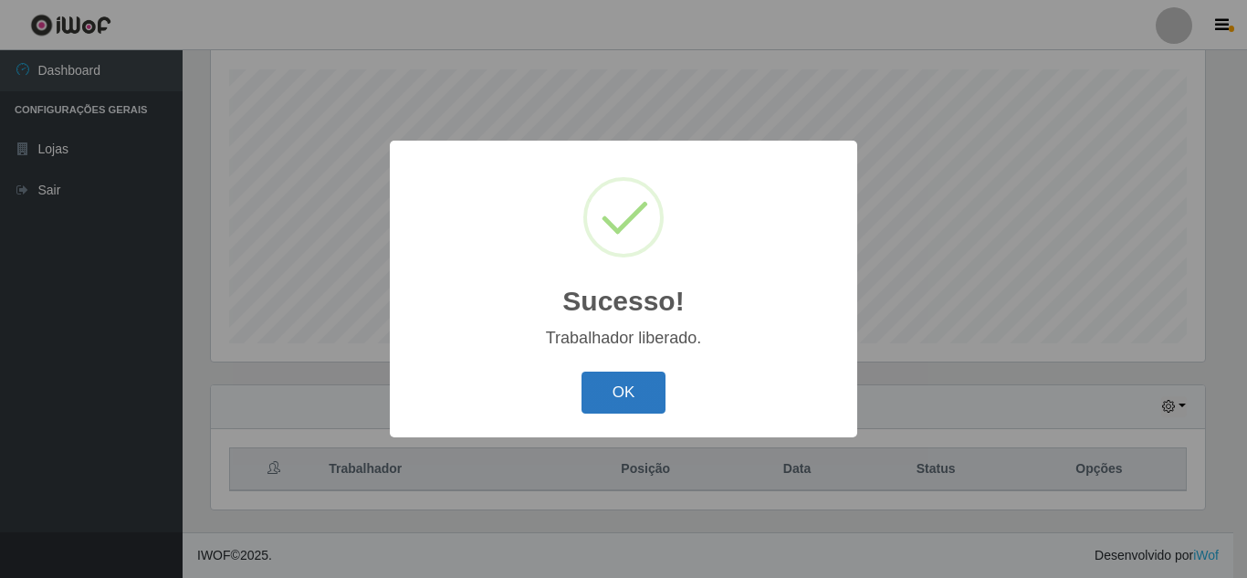
click at [609, 381] on button "OK" at bounding box center [623, 392] width 85 height 43
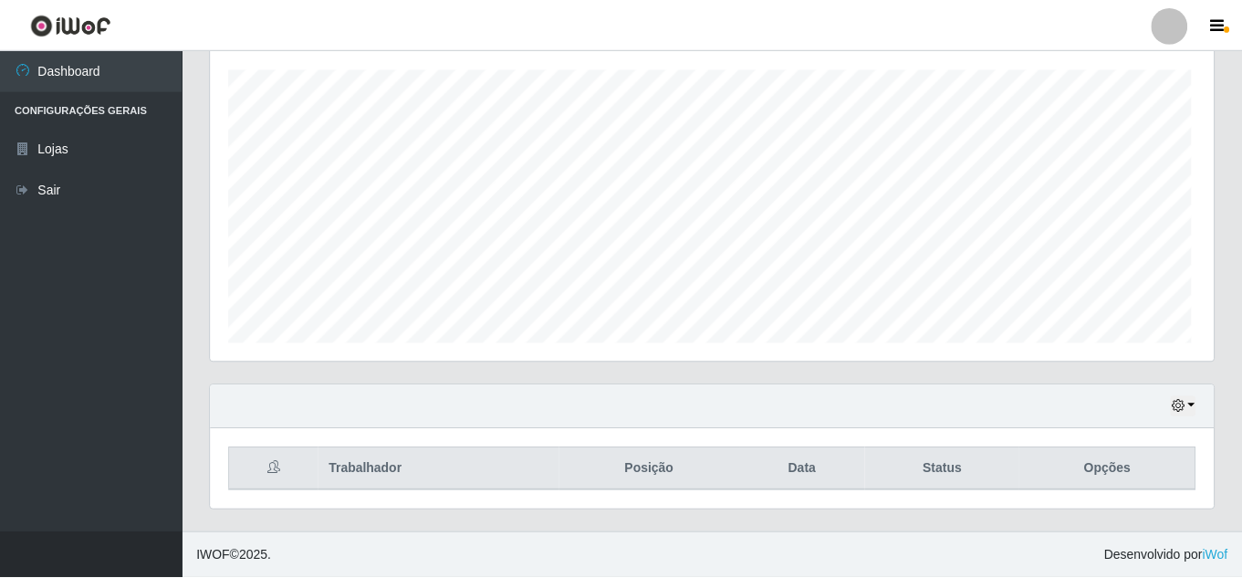
scroll to position [379, 1003]
